Goal: Book appointment/travel/reservation

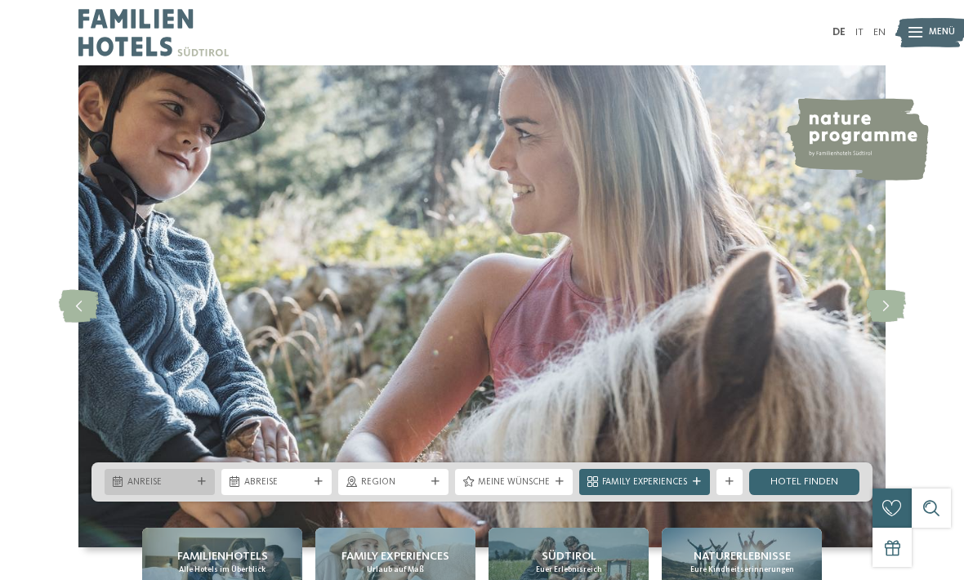
click at [149, 489] on span "Anreise" at bounding box center [159, 482] width 65 height 13
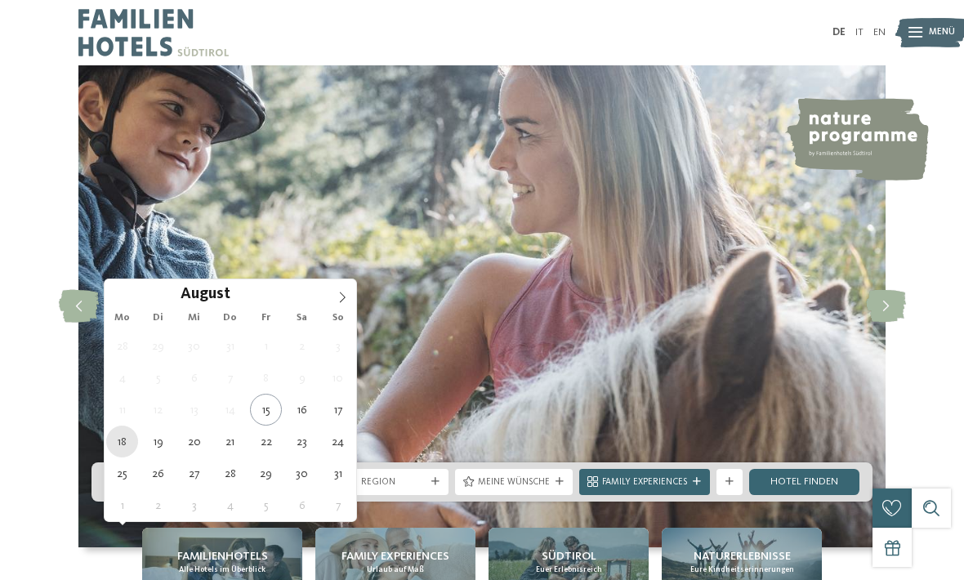
type div "[DATE]"
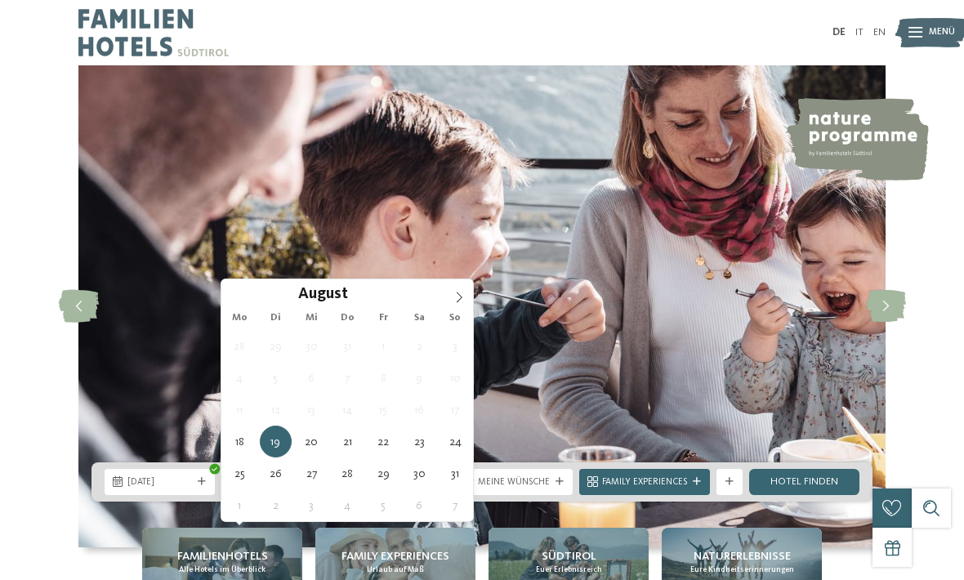
click at [254, 489] on span "19.08.2025" at bounding box center [276, 482] width 65 height 13
type div "[DATE]"
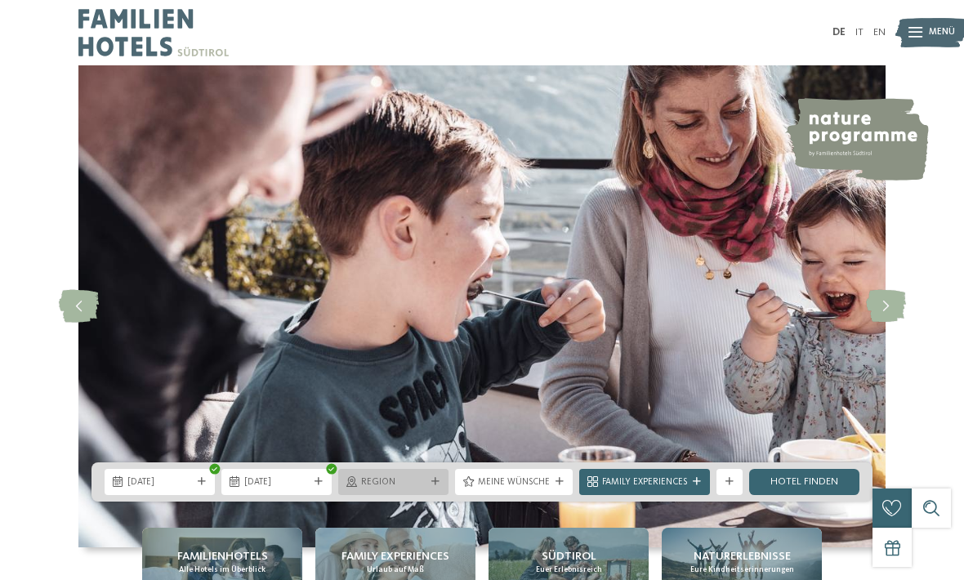
click at [416, 489] on span "Region" at bounding box center [393, 482] width 65 height 13
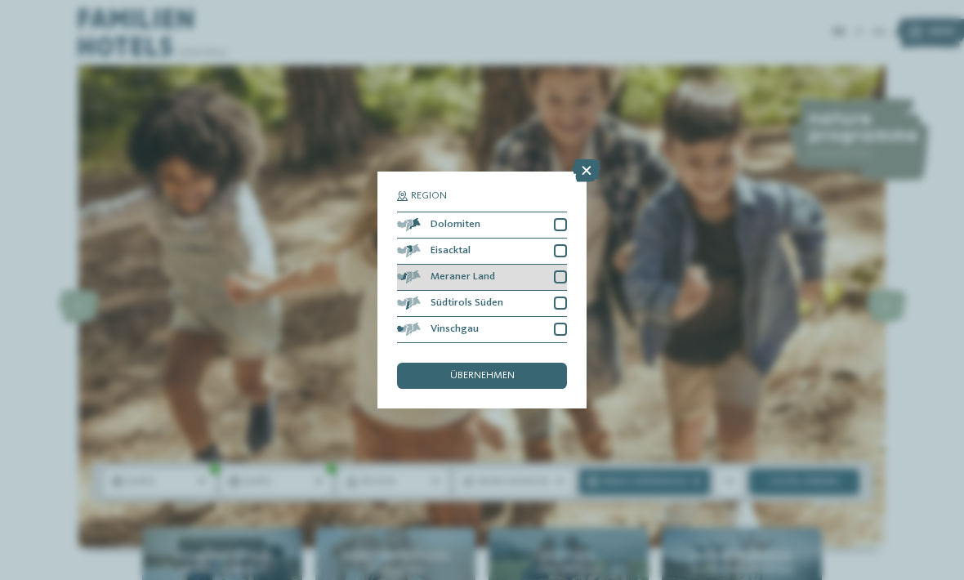
click at [559, 270] on div at bounding box center [560, 276] width 13 height 13
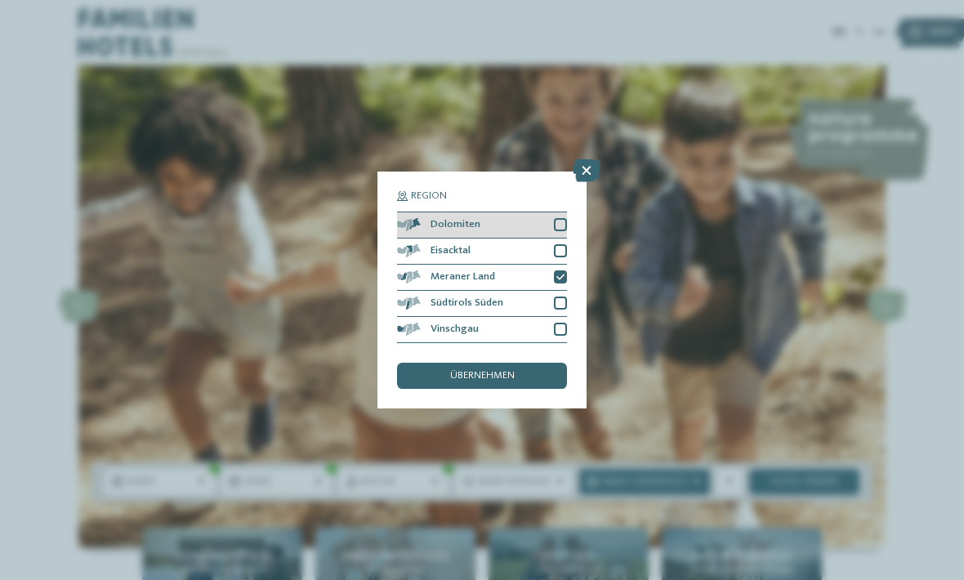
click at [550, 212] on div "Dolomiten" at bounding box center [482, 225] width 170 height 26
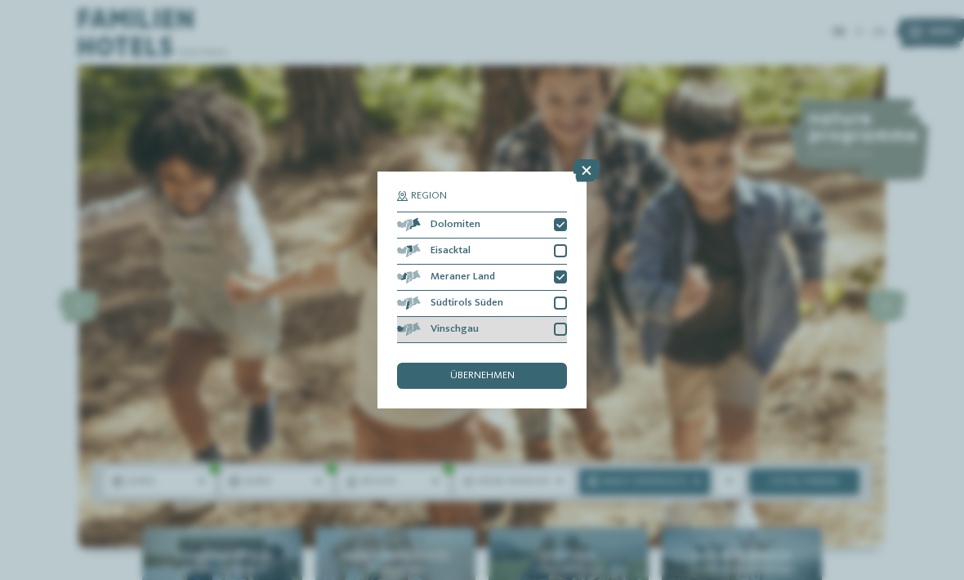
click at [558, 323] on div at bounding box center [560, 329] width 13 height 13
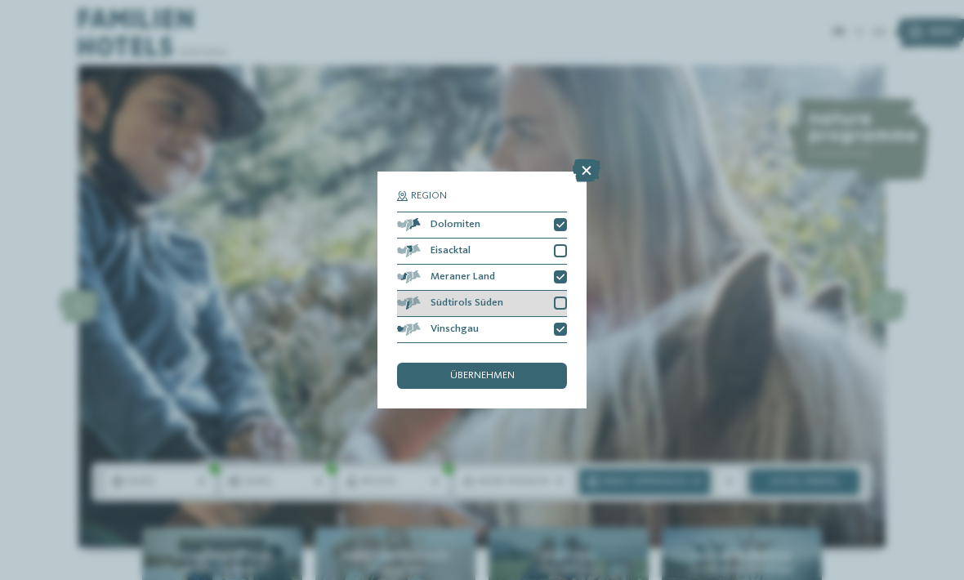
click at [552, 291] on div "Südtirols Süden" at bounding box center [482, 304] width 170 height 26
click at [527, 363] on div "übernehmen" at bounding box center [482, 376] width 170 height 26
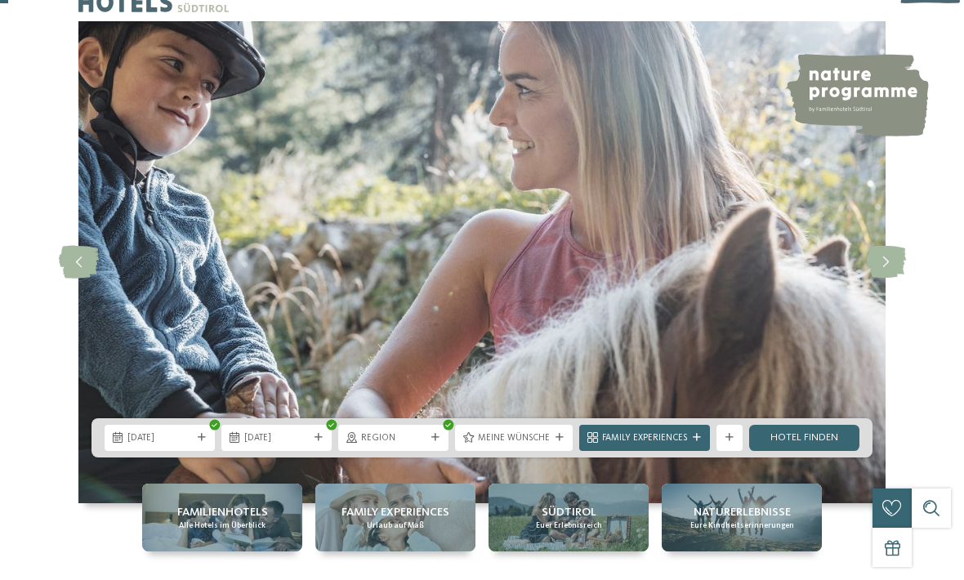
scroll to position [45, 0]
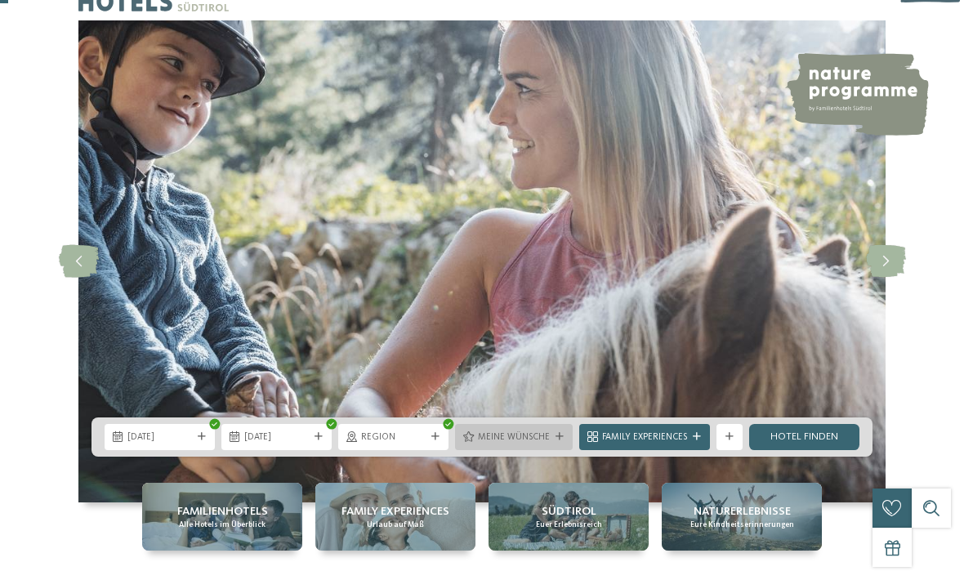
click at [510, 444] on span "Meine Wünsche" at bounding box center [514, 437] width 72 height 13
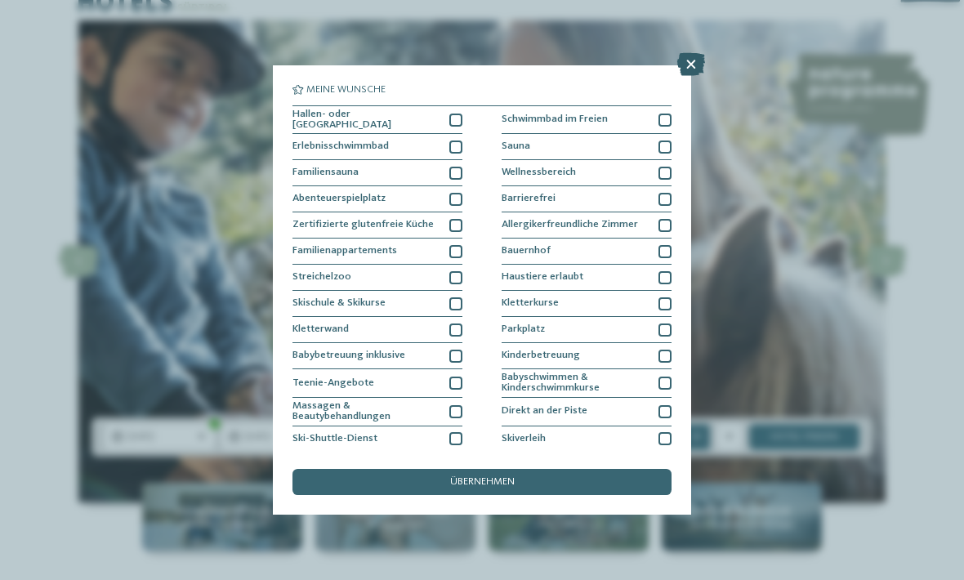
click at [689, 63] on icon at bounding box center [691, 64] width 28 height 23
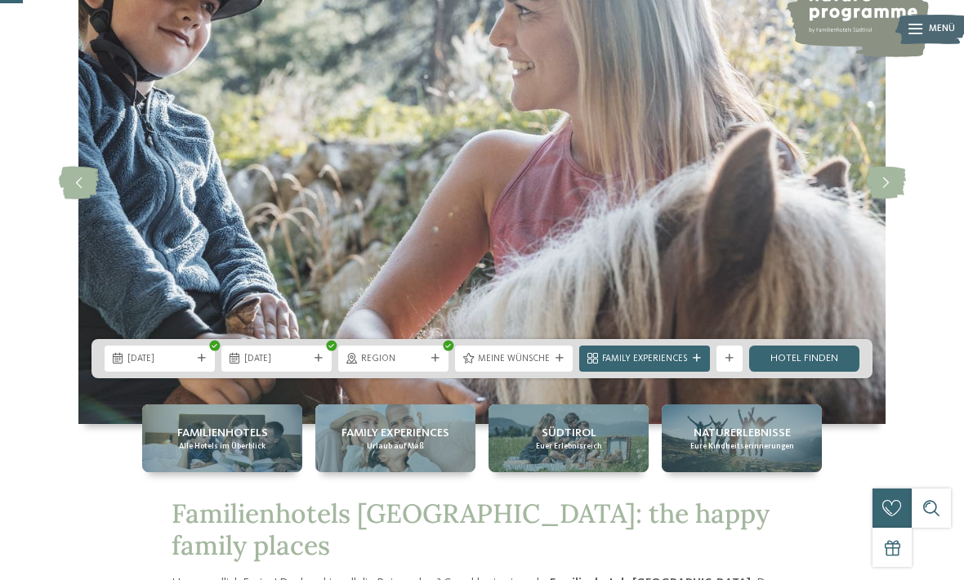
scroll to position [126, 0]
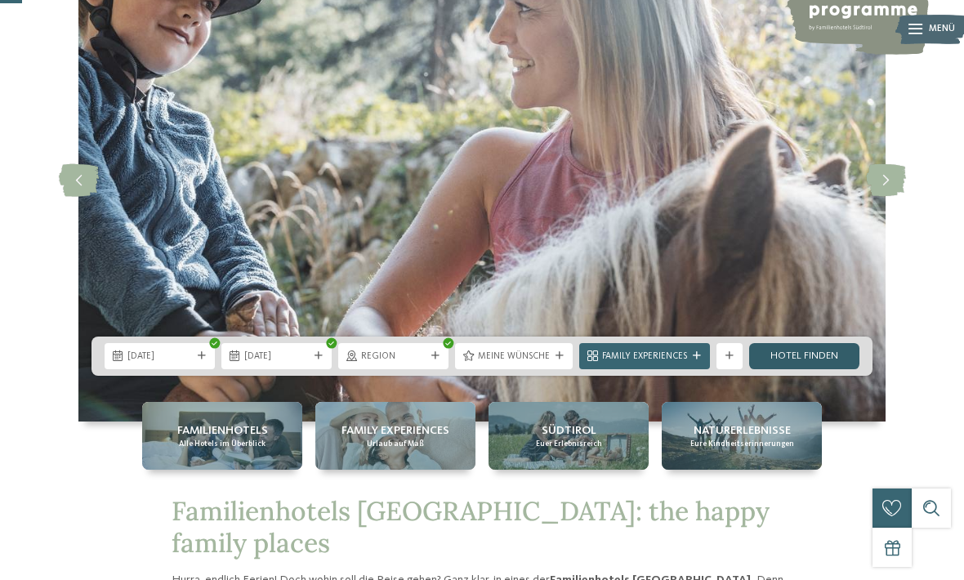
click at [806, 369] on link "Hotel finden" at bounding box center [804, 356] width 110 height 26
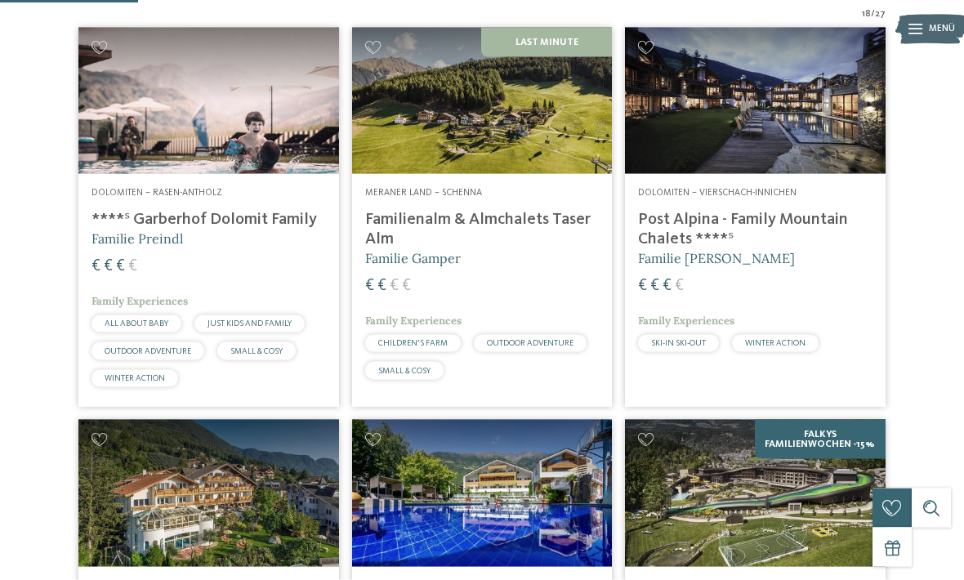
scroll to position [439, 0]
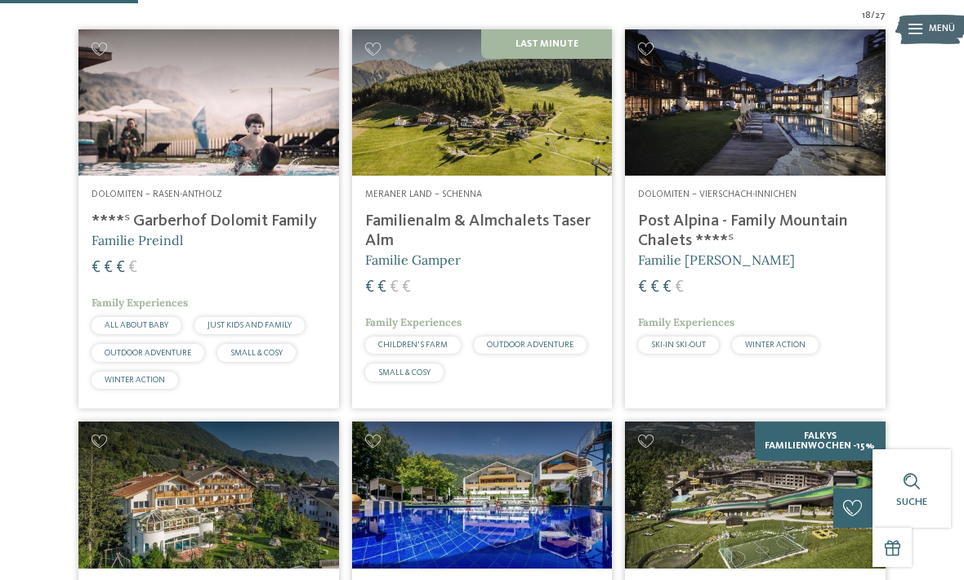
click at [791, 176] on img at bounding box center [755, 102] width 261 height 146
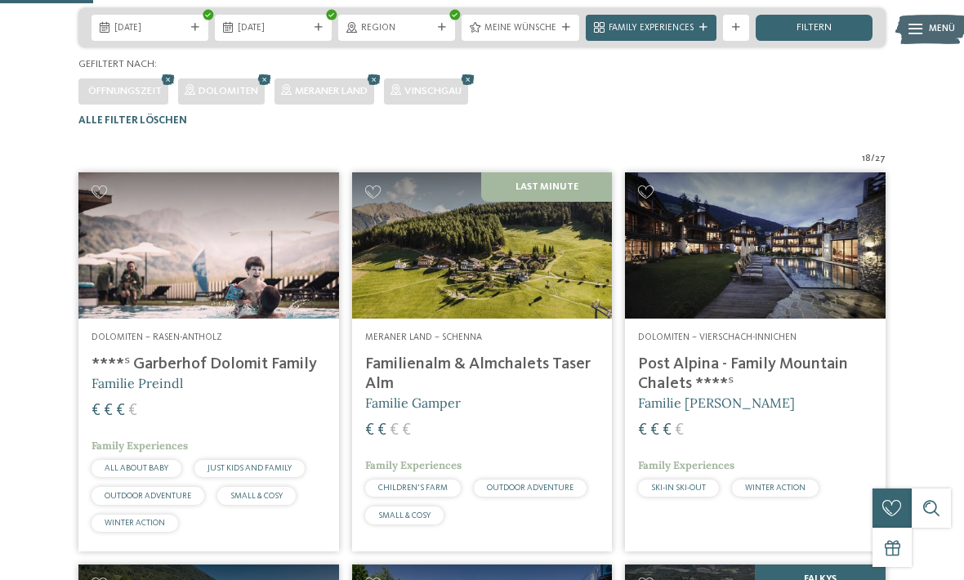
scroll to position [297, 0]
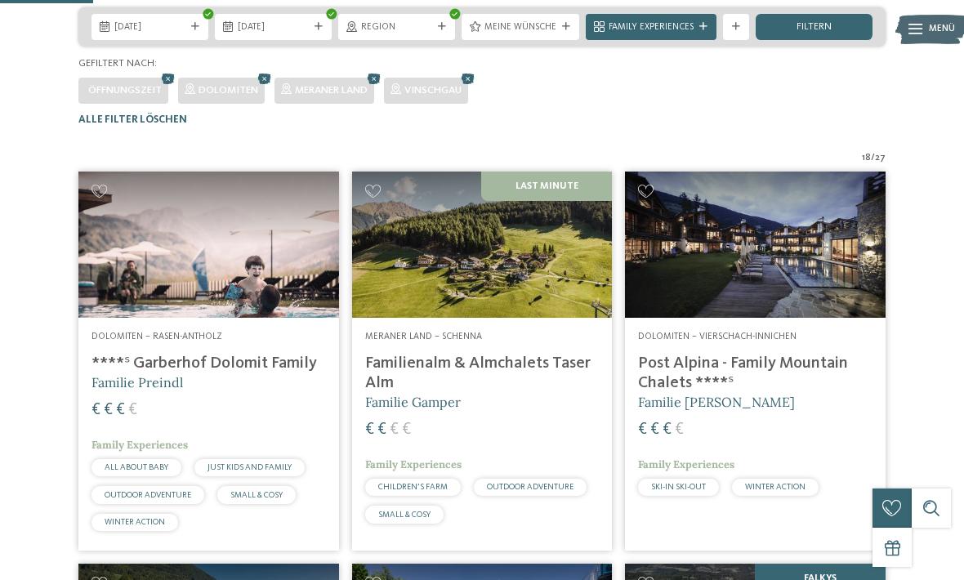
click at [243, 310] on img at bounding box center [208, 244] width 261 height 146
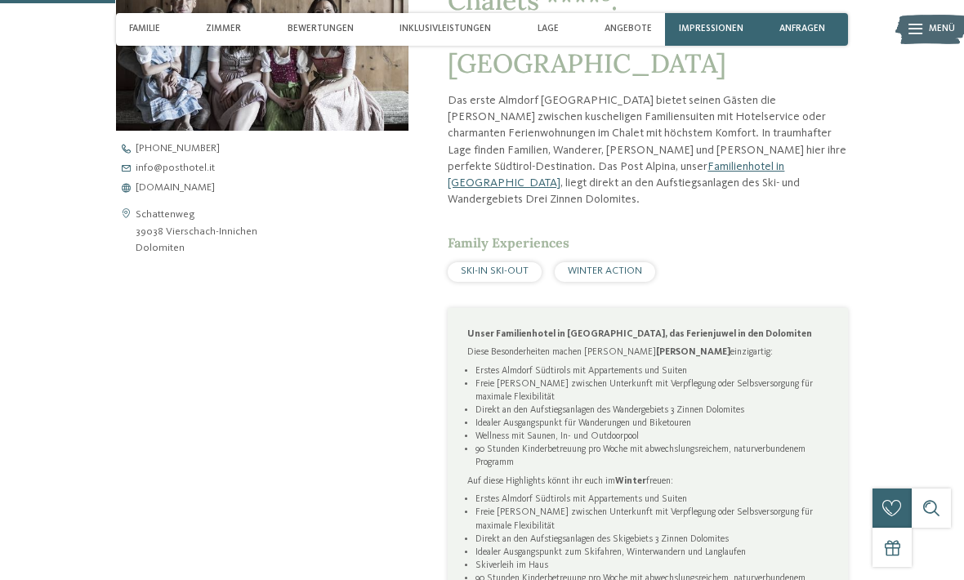
scroll to position [558, 0]
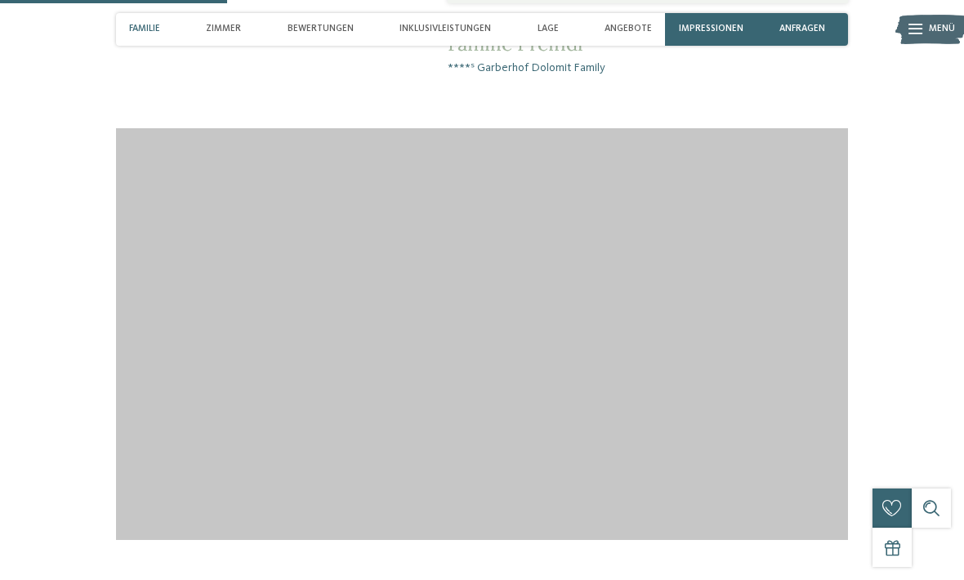
scroll to position [1271, 0]
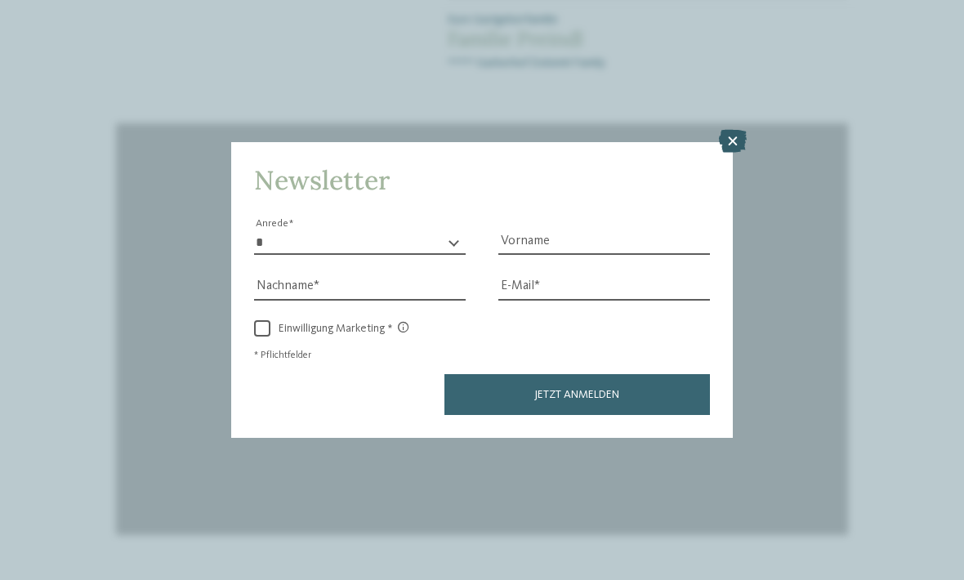
click at [736, 130] on icon at bounding box center [733, 141] width 28 height 23
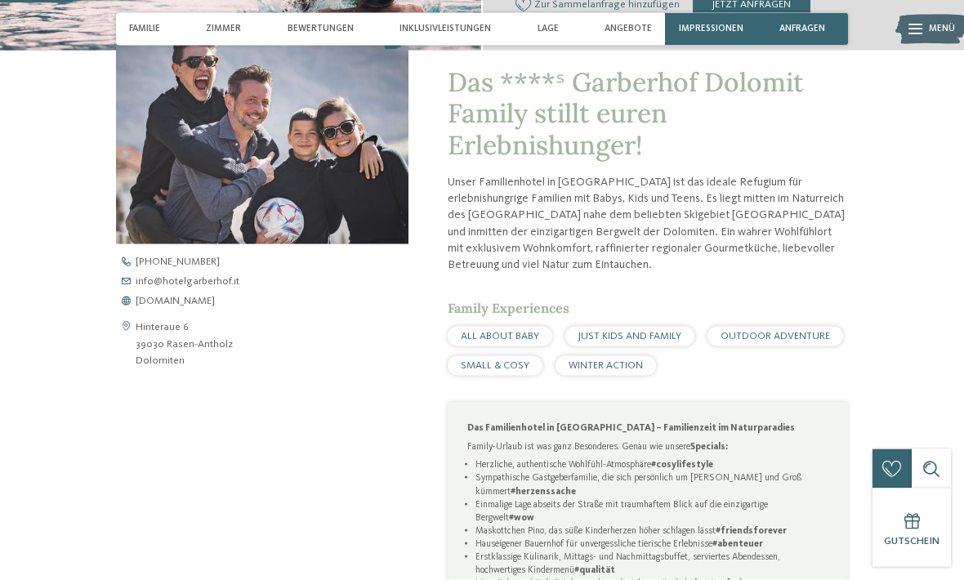
scroll to position [0, 0]
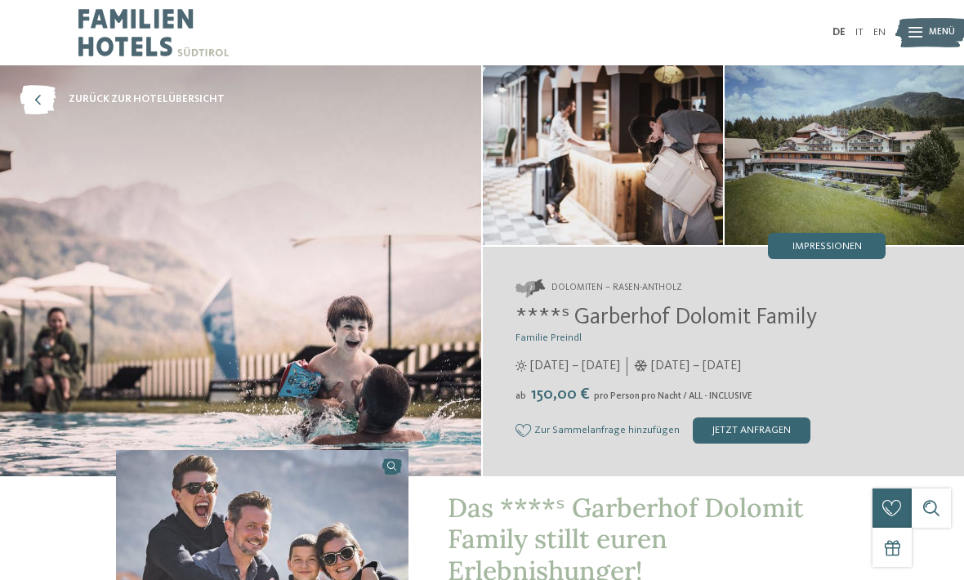
click at [922, 37] on img at bounding box center [931, 33] width 72 height 36
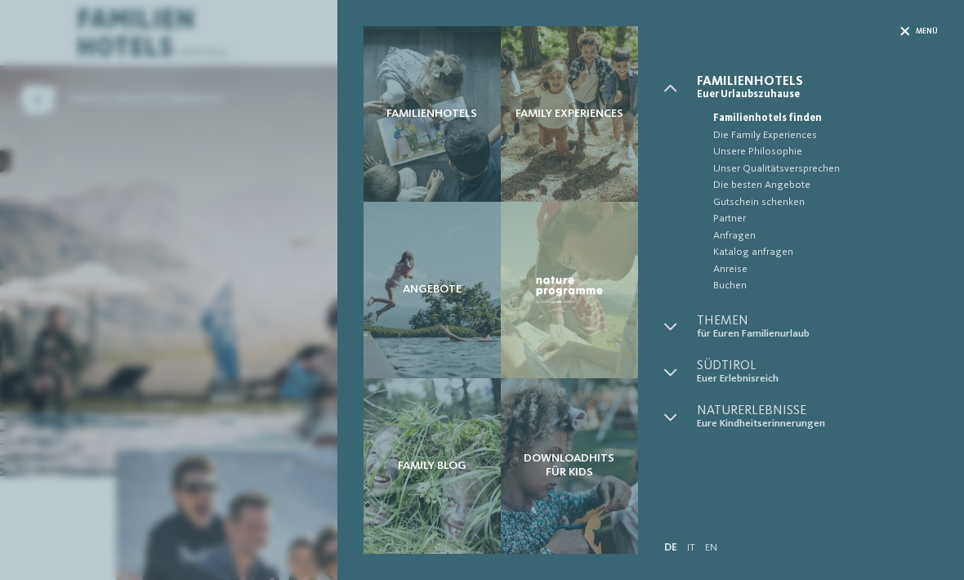
click at [915, 29] on span "Menü" at bounding box center [926, 31] width 22 height 11
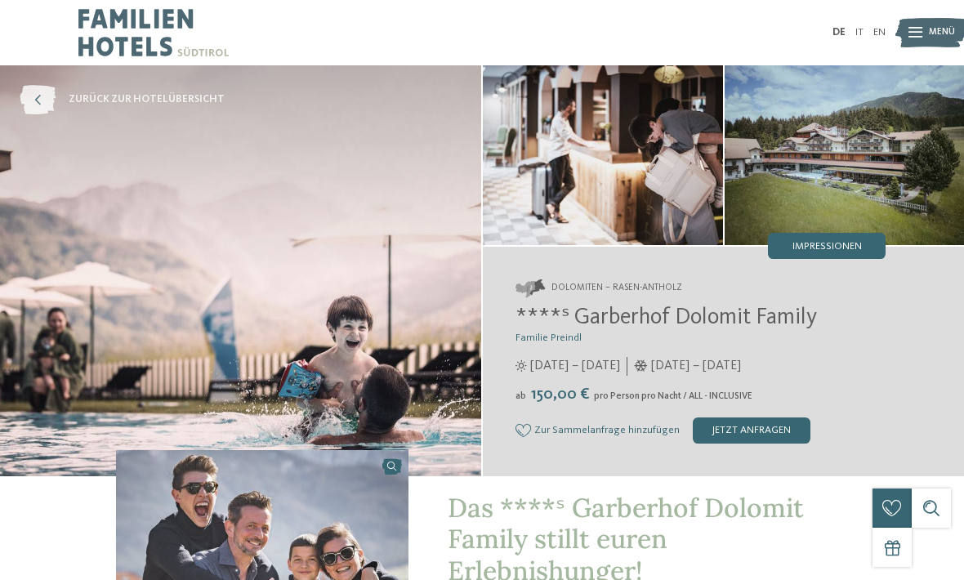
click at [37, 93] on icon at bounding box center [38, 99] width 36 height 29
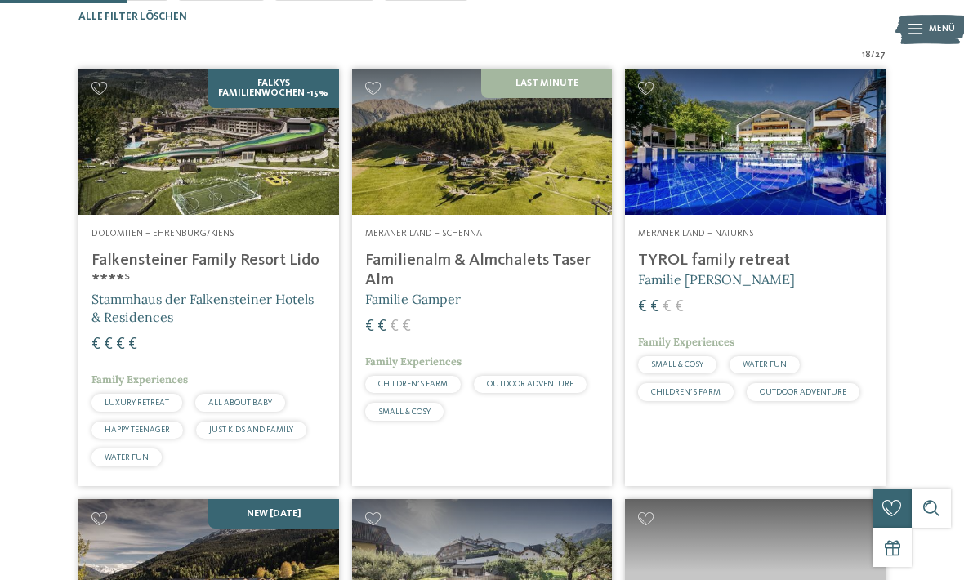
scroll to position [401, 0]
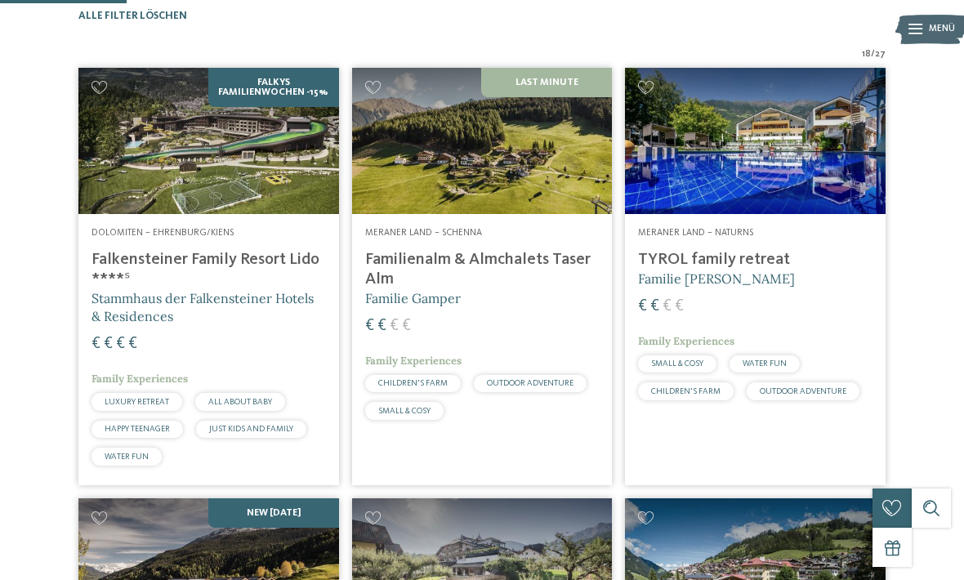
click at [213, 269] on div "Dolomiten – Ehrenburg/Kiens Falkensteiner Family Resort Lido ****ˢ Stammhaus de…" at bounding box center [208, 349] width 261 height 271
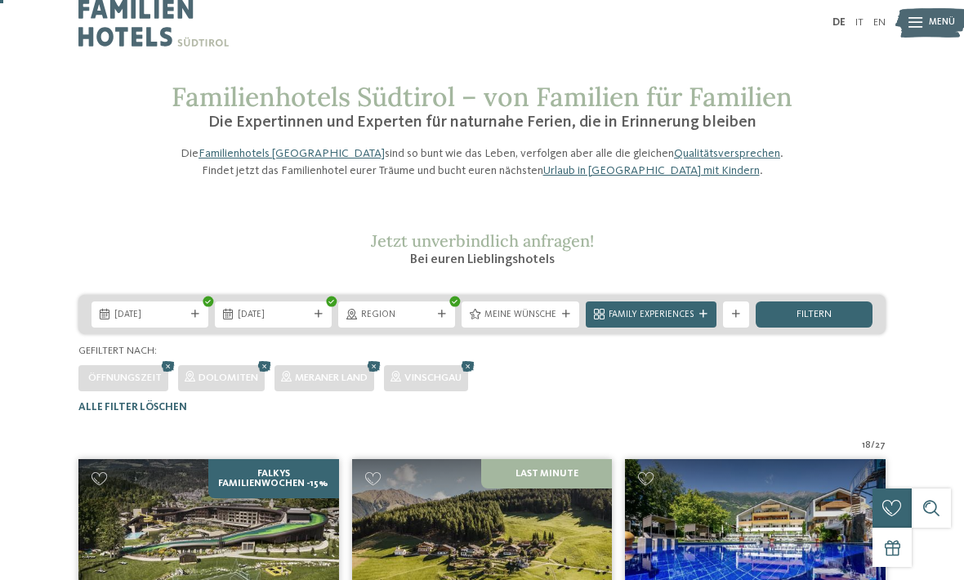
scroll to position [0, 0]
